Goal: Use online tool/utility: Utilize a website feature to perform a specific function

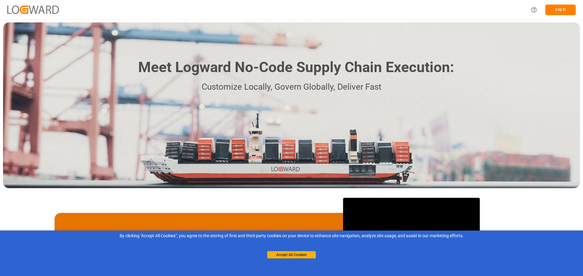
click at [564, 9] on button "Log In" at bounding box center [560, 10] width 30 height 11
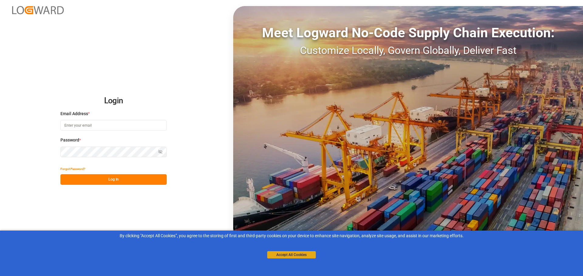
click at [282, 255] on button "Accept All Cookies" at bounding box center [291, 255] width 49 height 7
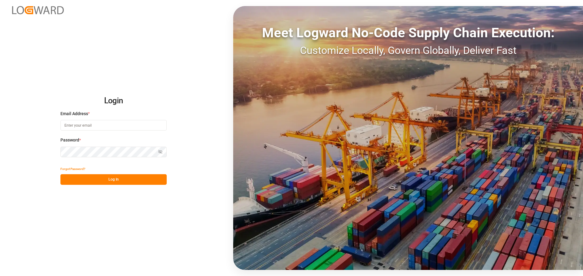
click at [114, 124] on input at bounding box center [113, 125] width 106 height 11
type input "[PERSON_NAME][EMAIL_ADDRESS][DOMAIN_NAME]"
click at [144, 178] on button "Log In" at bounding box center [113, 179] width 106 height 11
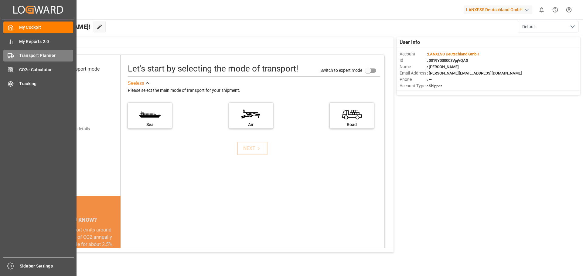
click at [31, 58] on span "Transport Planner" at bounding box center [46, 55] width 54 height 6
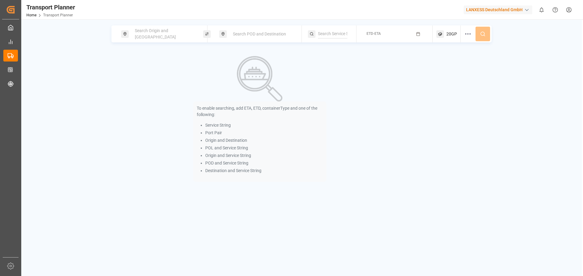
click at [161, 35] on span "Search Origin and [GEOGRAPHIC_DATA]" at bounding box center [155, 33] width 41 height 11
click at [141, 81] on input at bounding box center [158, 82] width 61 height 9
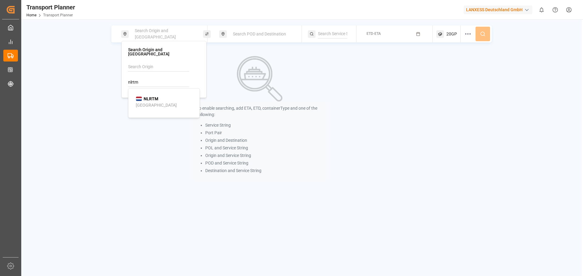
click at [143, 96] on div "NLRTM" at bounding box center [147, 99] width 22 height 6
type input "NLRTM"
click at [274, 33] on span "Search POD and Destination" at bounding box center [259, 34] width 53 height 5
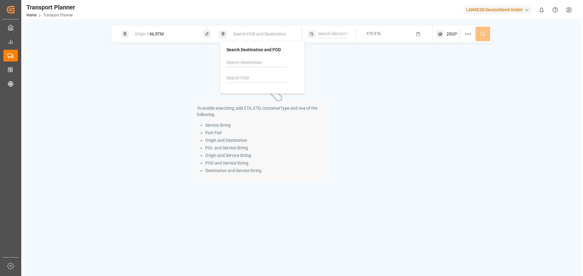
click at [244, 77] on input at bounding box center [256, 78] width 61 height 9
click at [244, 100] on div "Ningbo Lishe International Apt" at bounding box center [262, 101] width 57 height 6
type input "CNNGB"
click at [418, 32] on icon "button" at bounding box center [418, 34] width 4 height 4
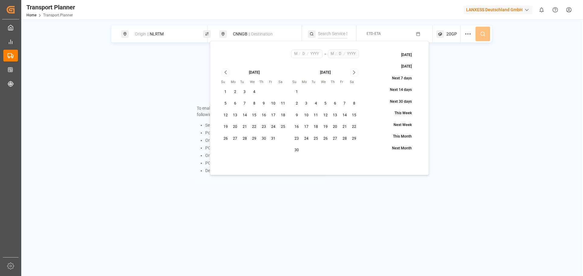
click at [233, 127] on button "20" at bounding box center [235, 127] width 10 height 10
type input "10"
type input "20"
type input "2025"
click at [353, 73] on icon "Go to next month" at bounding box center [353, 72] width 7 height 7
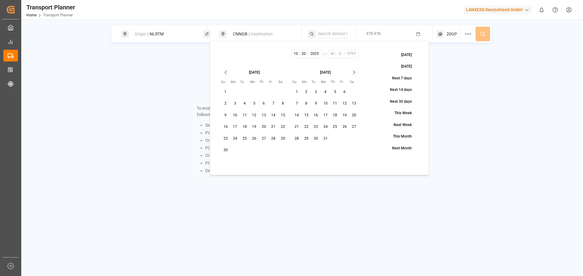
click at [327, 137] on button "31" at bounding box center [325, 139] width 10 height 10
type input "12"
type input "31"
type input "2025"
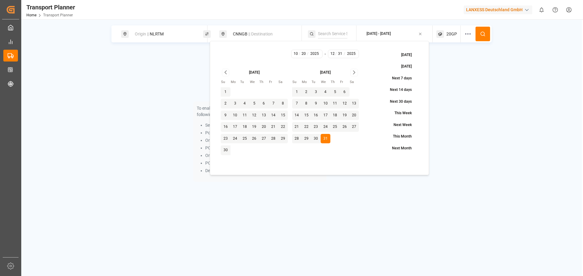
click at [482, 34] on icon at bounding box center [482, 33] width 5 height 5
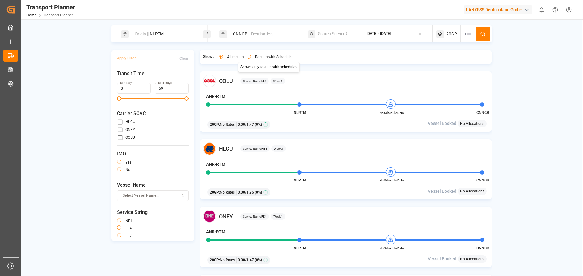
click at [258, 54] on div "All results Results with Schedule Shows only results with schedules Shows only …" at bounding box center [254, 57] width 81 height 8
click at [256, 56] on label "Results with Schedule" at bounding box center [273, 57] width 37 height 4
click at [251, 56] on button "Results with Schedule" at bounding box center [248, 57] width 4 height 4
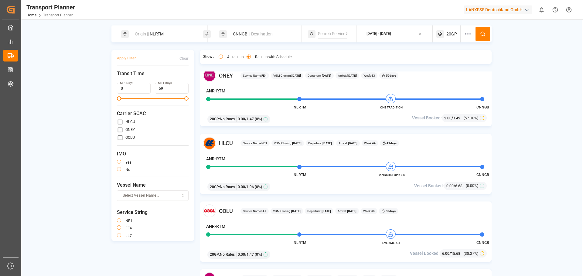
scroll to position [152, 0]
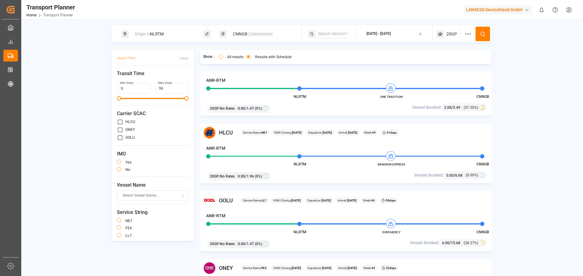
click at [187, 36] on div "Origin || NLRTM" at bounding box center [164, 34] width 66 height 11
click at [191, 81] on icon at bounding box center [191, 83] width 4 height 4
click at [173, 73] on div at bounding box center [164, 77] width 72 height 29
click at [149, 78] on input at bounding box center [158, 82] width 61 height 9
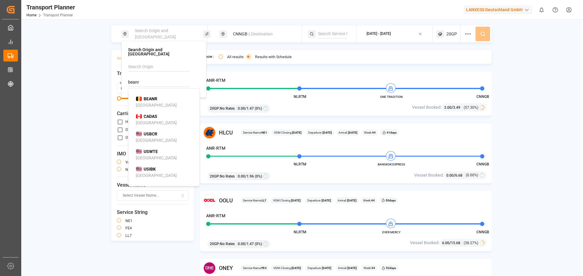
click at [151, 97] on b "BEANR" at bounding box center [151, 98] width 14 height 5
type input "BEANR"
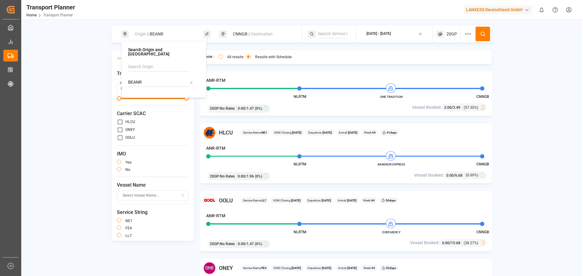
click at [484, 32] on icon at bounding box center [482, 33] width 5 height 5
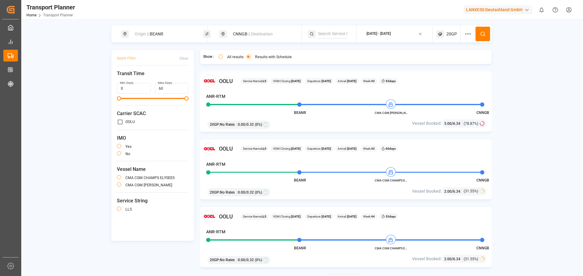
click at [172, 32] on div "Origin || BEANR" at bounding box center [164, 34] width 66 height 11
click at [189, 81] on icon at bounding box center [191, 83] width 4 height 4
click at [175, 79] on input at bounding box center [158, 82] width 61 height 9
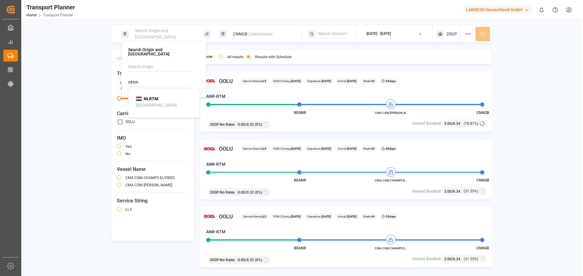
click at [150, 102] on div "[GEOGRAPHIC_DATA]" at bounding box center [156, 105] width 41 height 6
type input "NLRTM"
click at [482, 32] on circle at bounding box center [482, 34] width 4 height 4
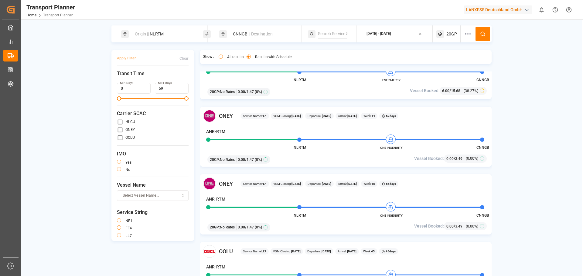
scroll to position [273, 0]
